Goal: Information Seeking & Learning: Learn about a topic

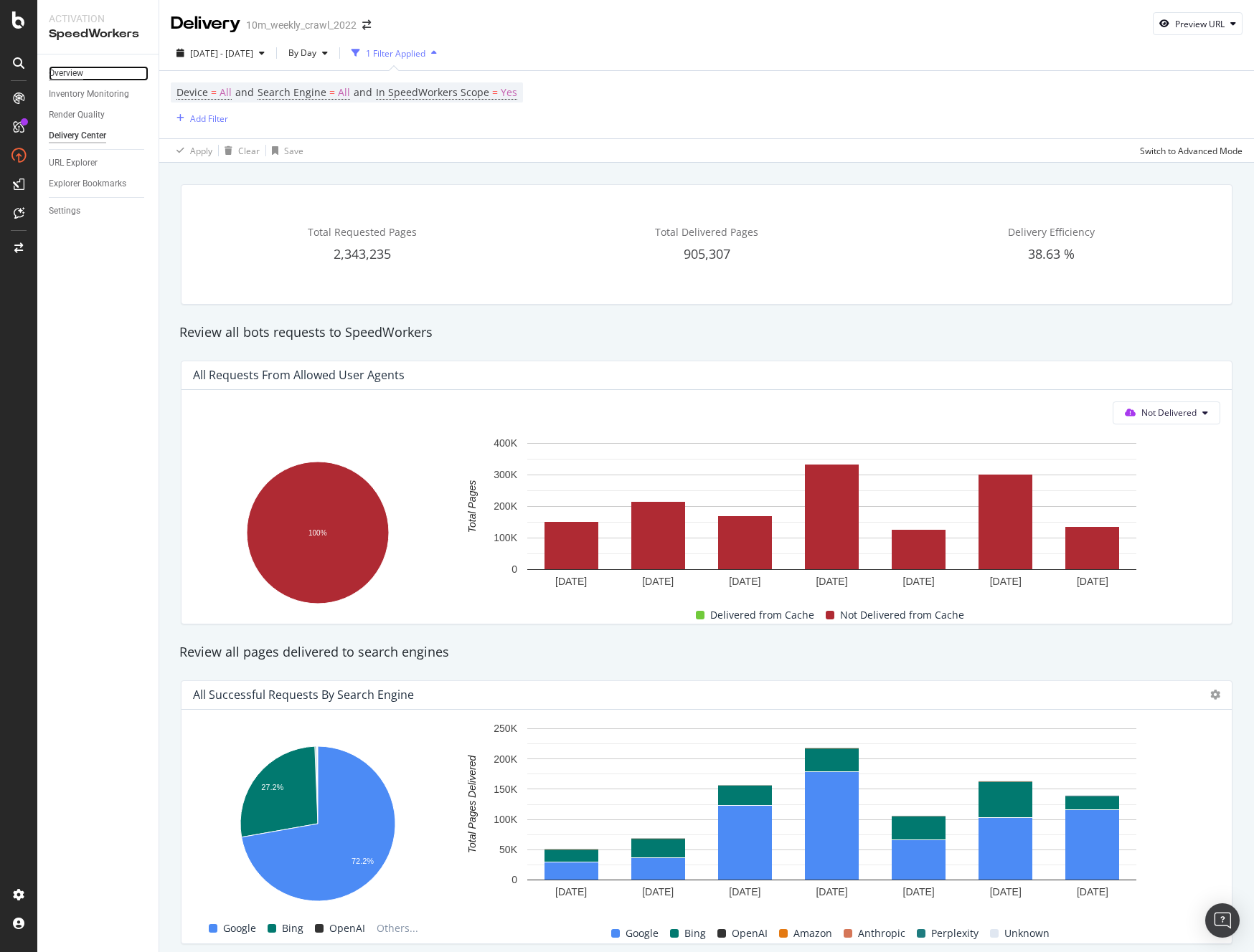
click at [55, 71] on div "Overview" at bounding box center [66, 73] width 35 height 15
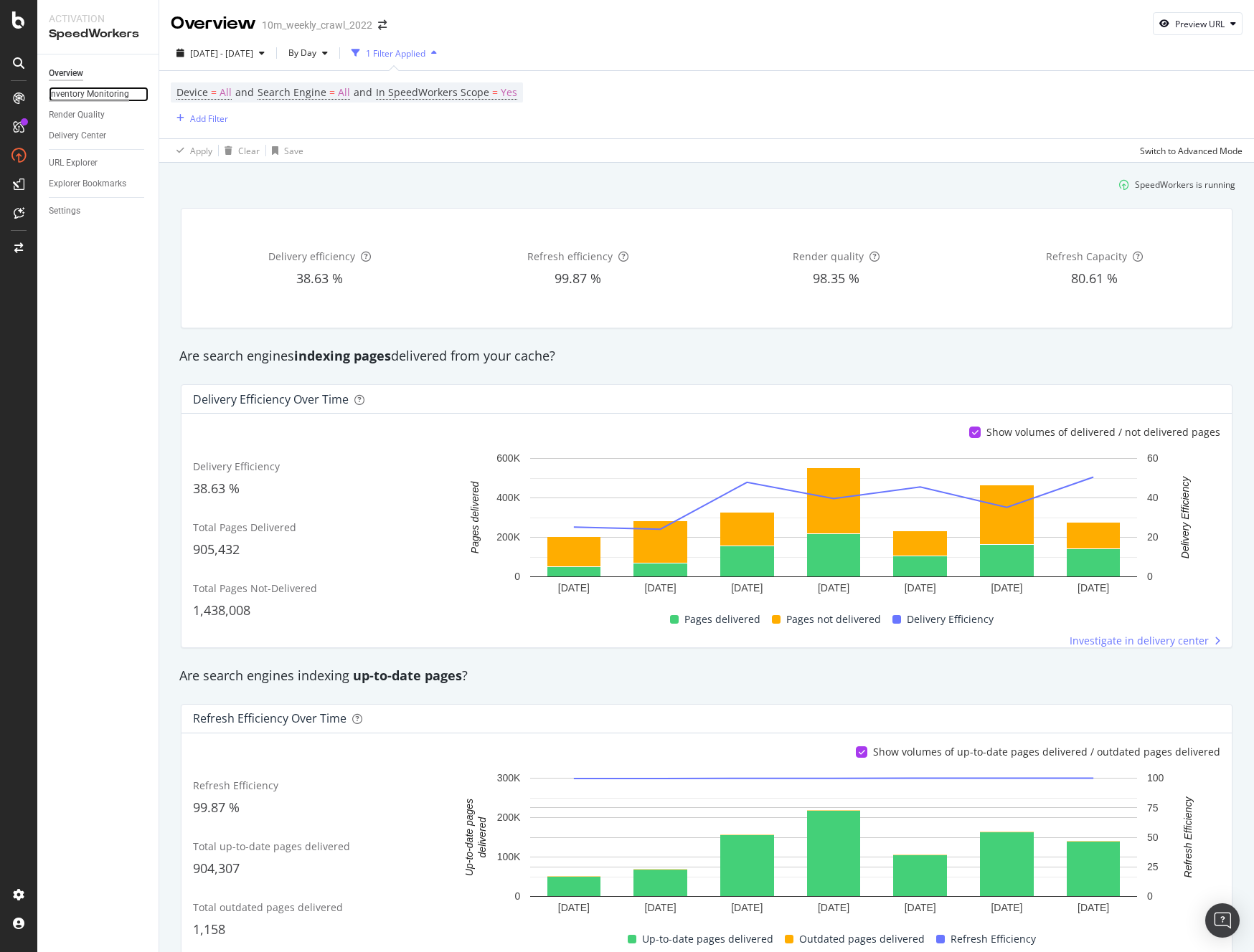
click at [95, 94] on div "Inventory Monitoring" at bounding box center [89, 94] width 80 height 15
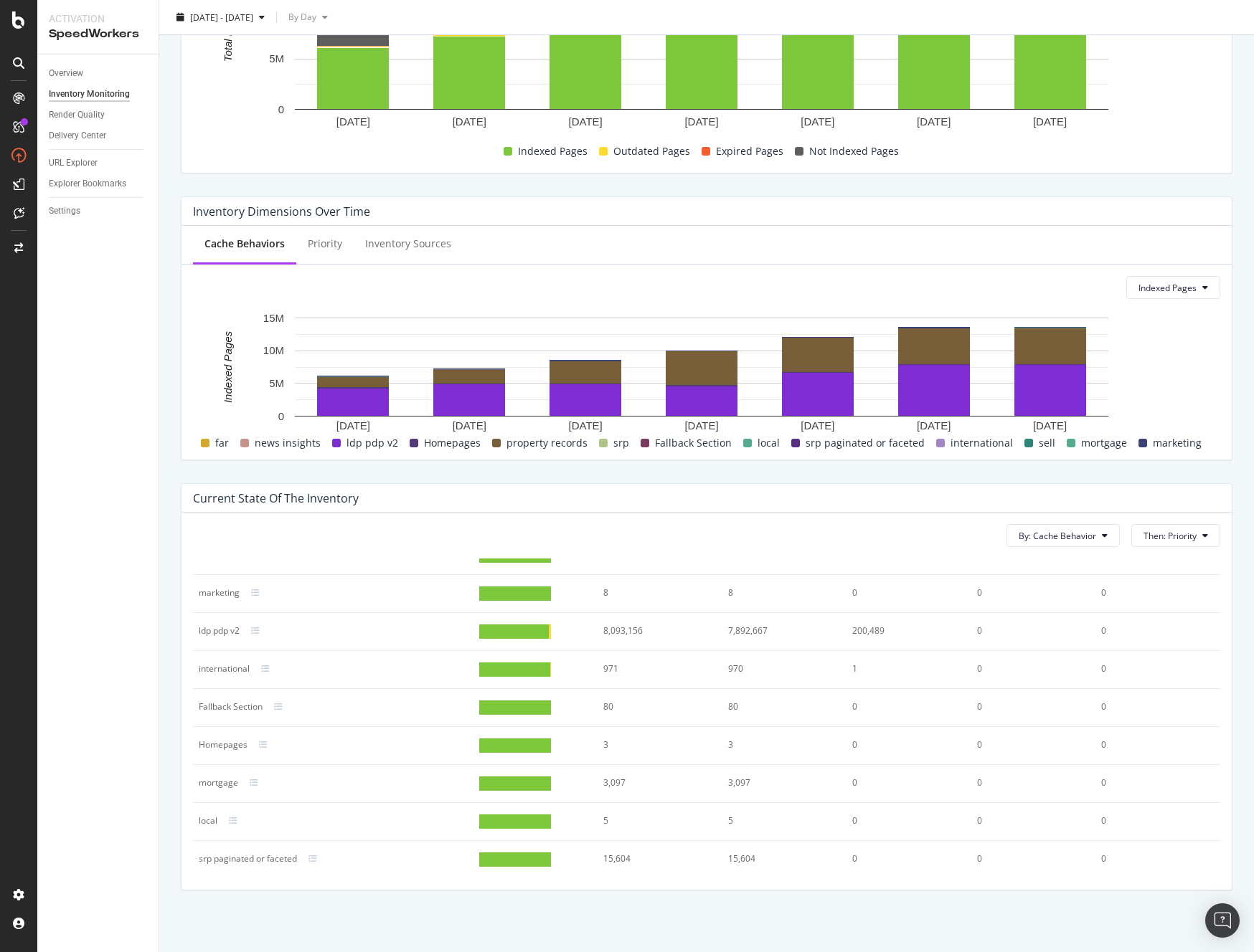
scroll to position [211, 0]
